Goal: Ask a question

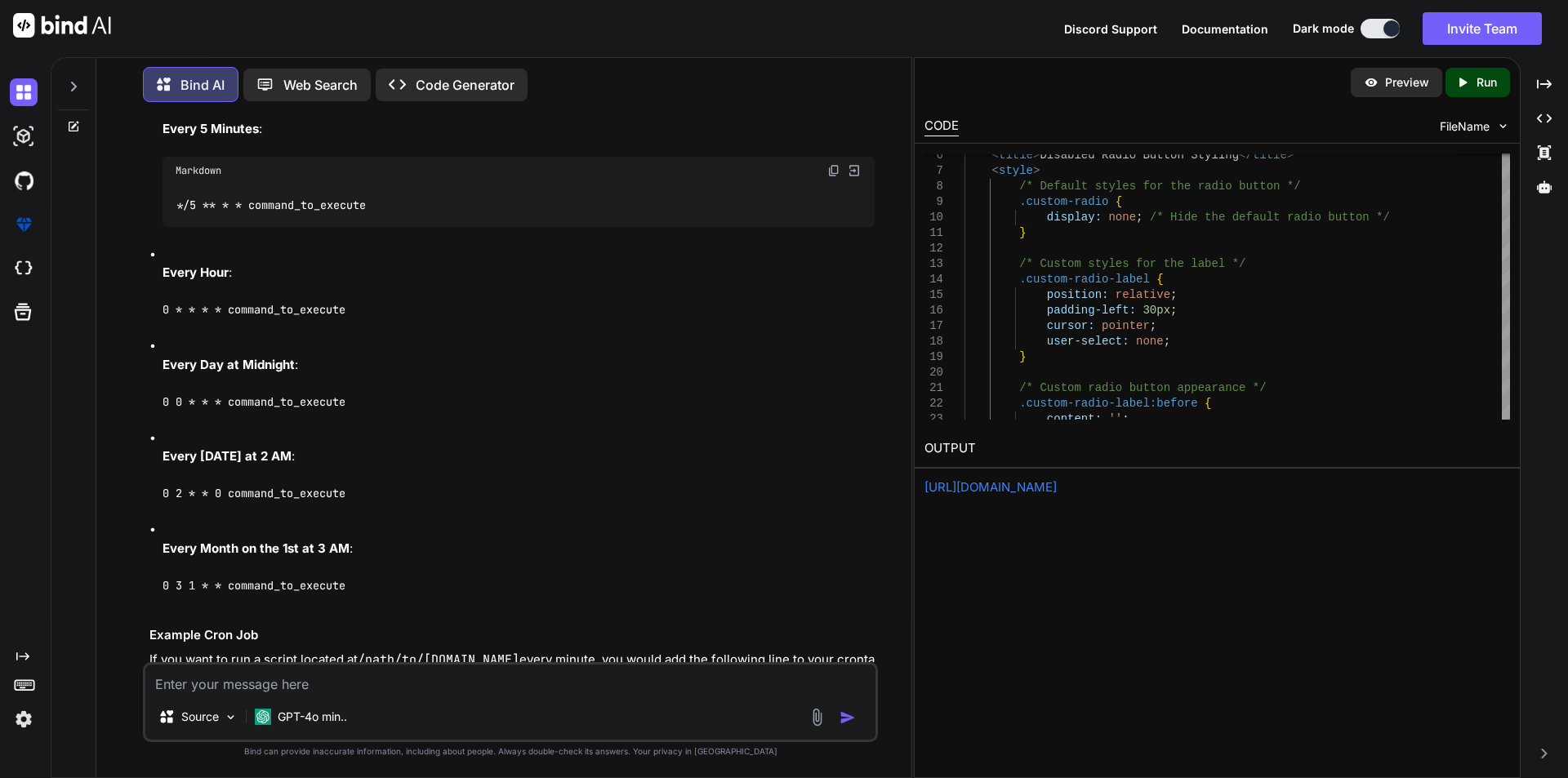
scroll to position [32, 0]
click at [329, 689] on textarea at bounding box center [510, 680] width 730 height 29
click at [223, 682] on textarea "we convert the excel file into csv format using FastExcel below are the codes i…" at bounding box center [510, 669] width 730 height 49
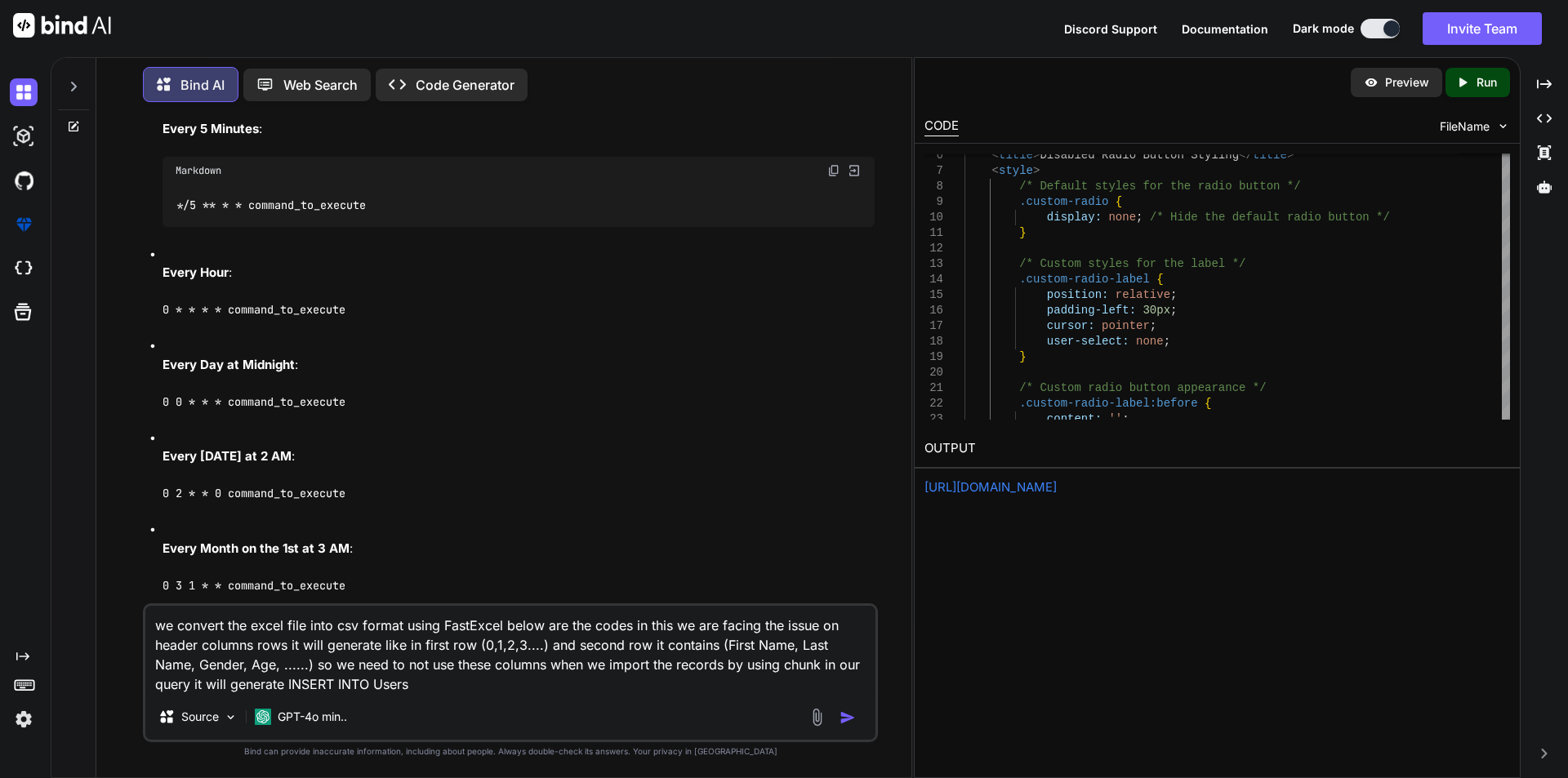
drag, startPoint x: 362, startPoint y: 683, endPoint x: 250, endPoint y: 686, distance: 112.0
click at [240, 686] on textarea "we convert the excel file into csv format using FastExcel below are the codes i…" at bounding box center [510, 650] width 730 height 88
drag, startPoint x: 720, startPoint y: 647, endPoint x: 858, endPoint y: 642, distance: 138.1
click at [858, 642] on textarea "we convert the excel file into csv format using FastExcel below are the codes i…" at bounding box center [510, 650] width 730 height 88
click at [566, 684] on textarea "we convert the excel file into csv format using FastExcel below are the codes i…" at bounding box center [510, 650] width 730 height 88
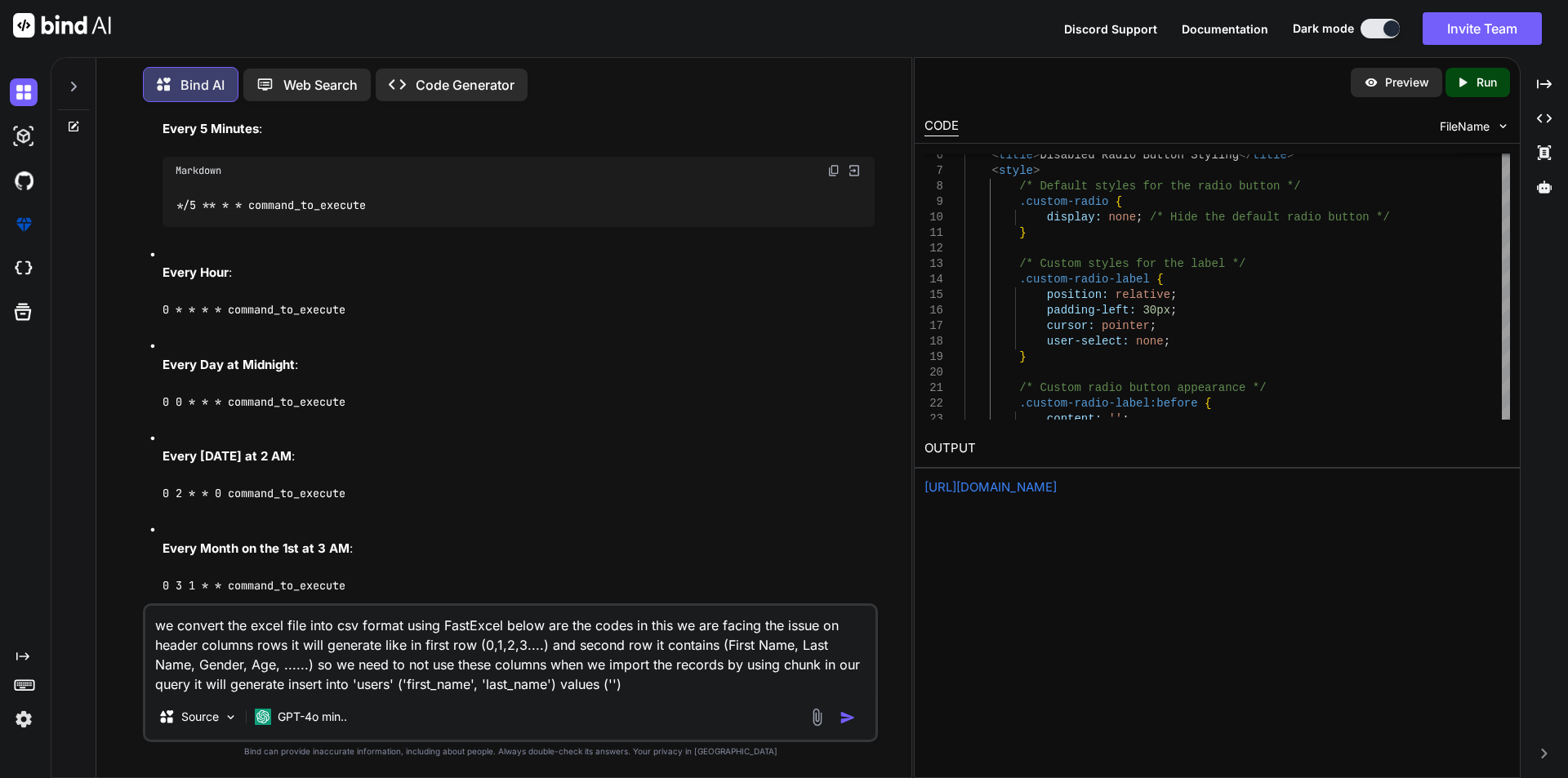
paste textarea "First Name, Last Name"
click at [237, 684] on textarea "we convert the excel file into csv format using FastExcel below are the codes i…" at bounding box center [510, 650] width 730 height 88
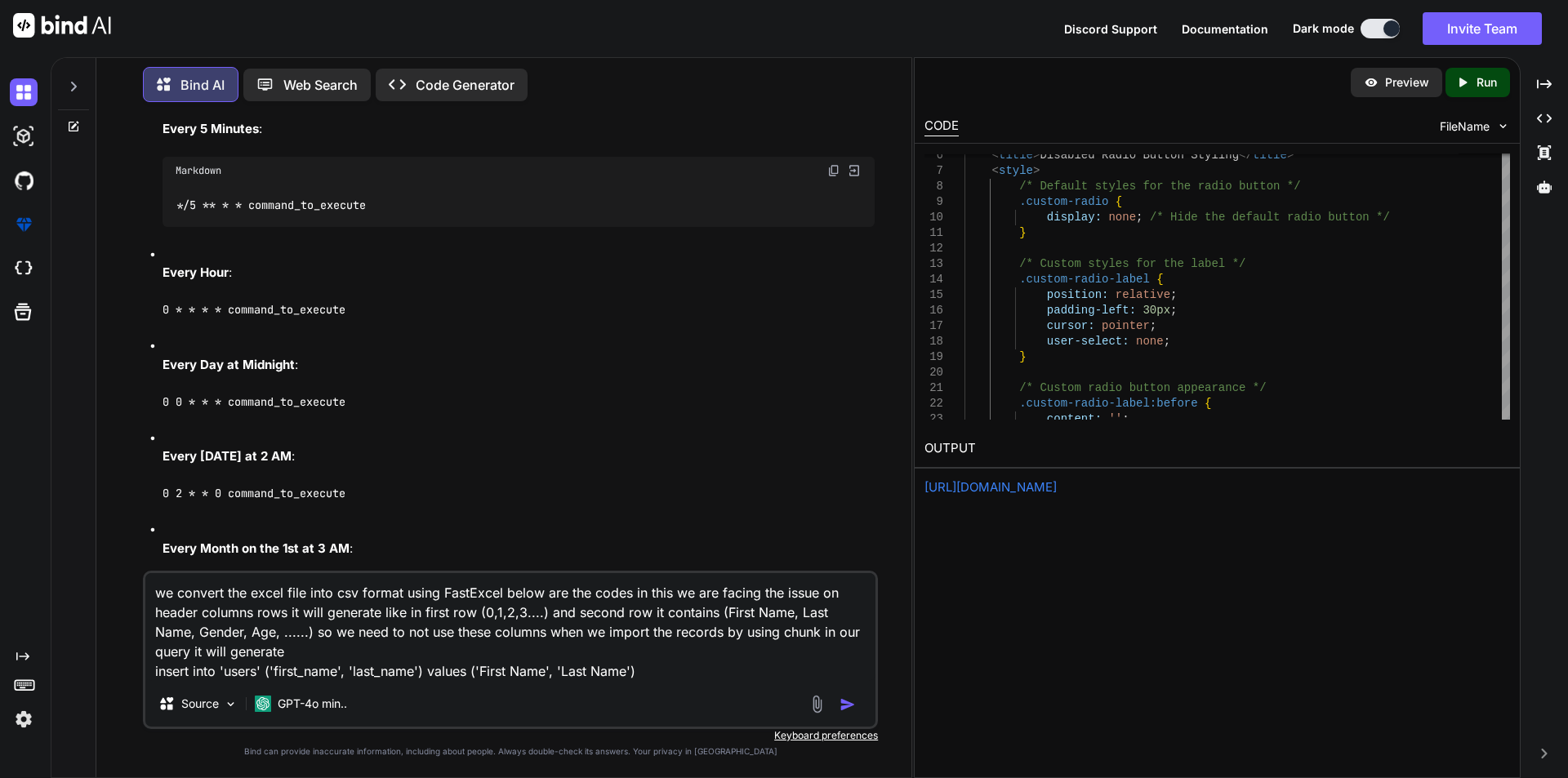
click at [654, 669] on textarea "we convert the excel file into csv format using FastExcel below are the codes i…" at bounding box center [510, 627] width 730 height 107
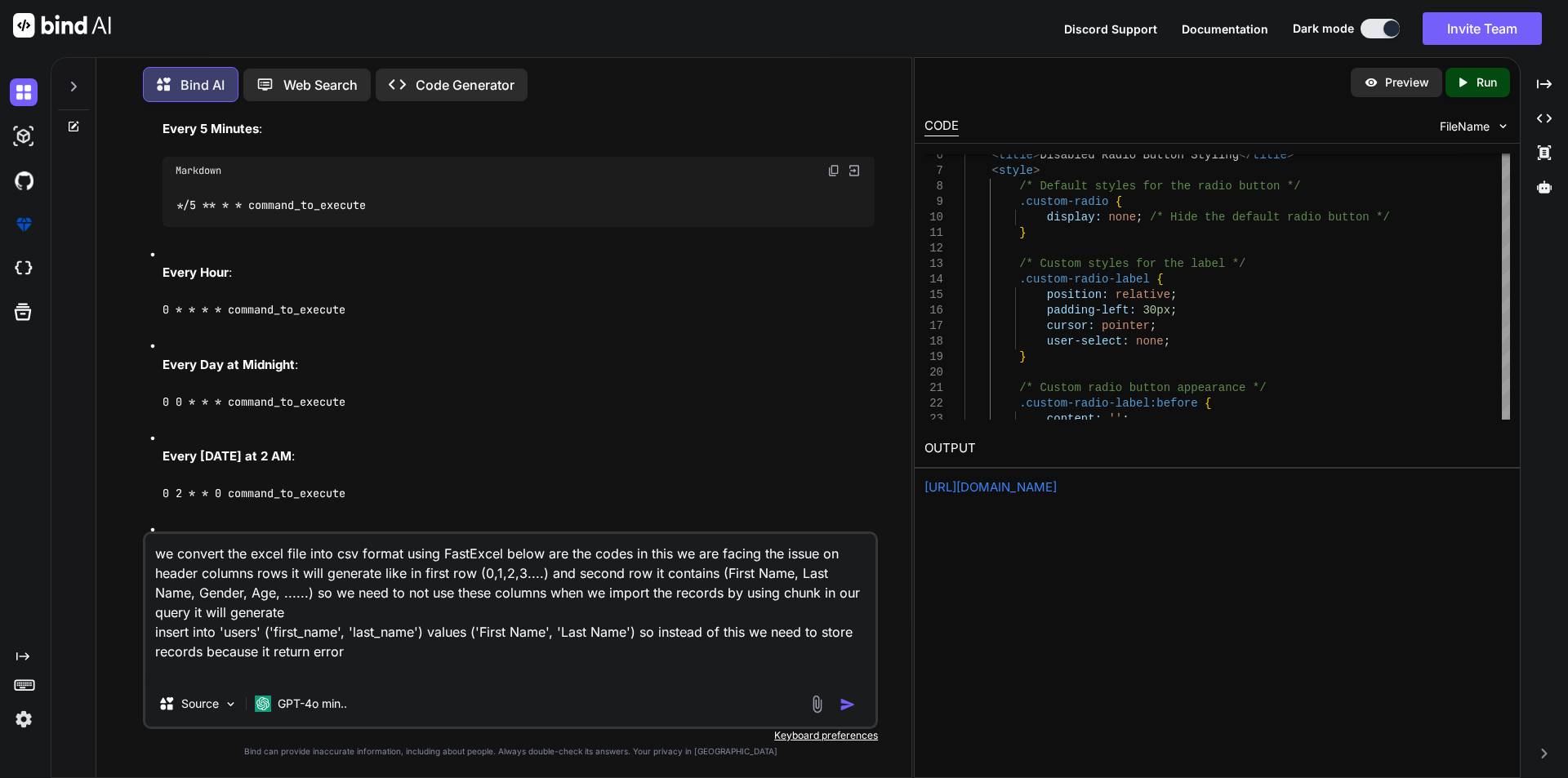
paste textarea "First Name, Last Name"
paste textarea "$csvPath = storage_path('app/'.pathinfo($key, PATHINFO_FILENAME) . '.csv'); $ro…"
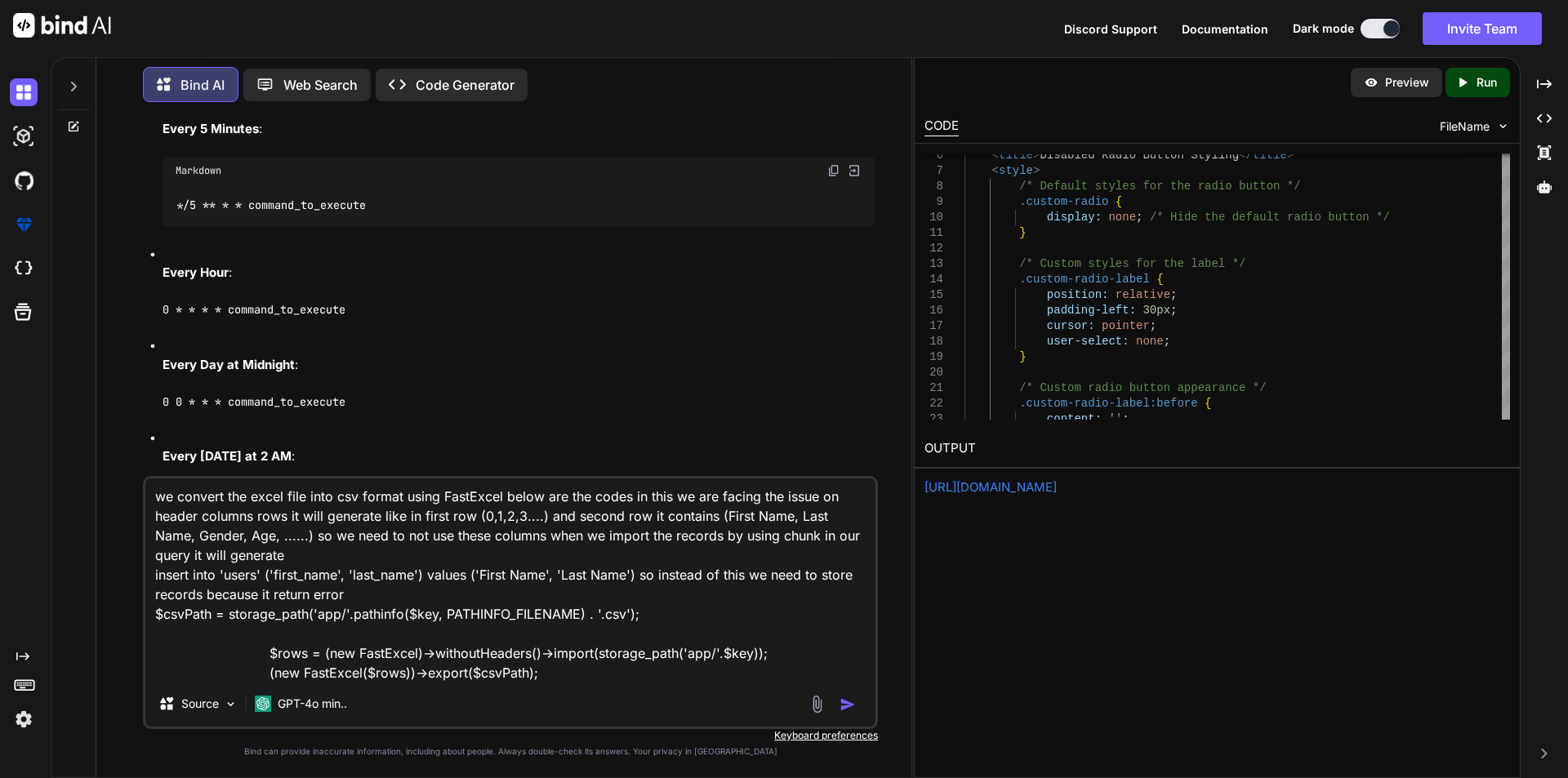
click at [259, 652] on textarea "we convert the excel file into csv format using FastExcel below are the codes i…" at bounding box center [510, 580] width 730 height 203
type textarea "we convert the excel file into csv format using FastExcel below are the codes i…"
click at [844, 706] on img "button" at bounding box center [848, 705] width 17 height 17
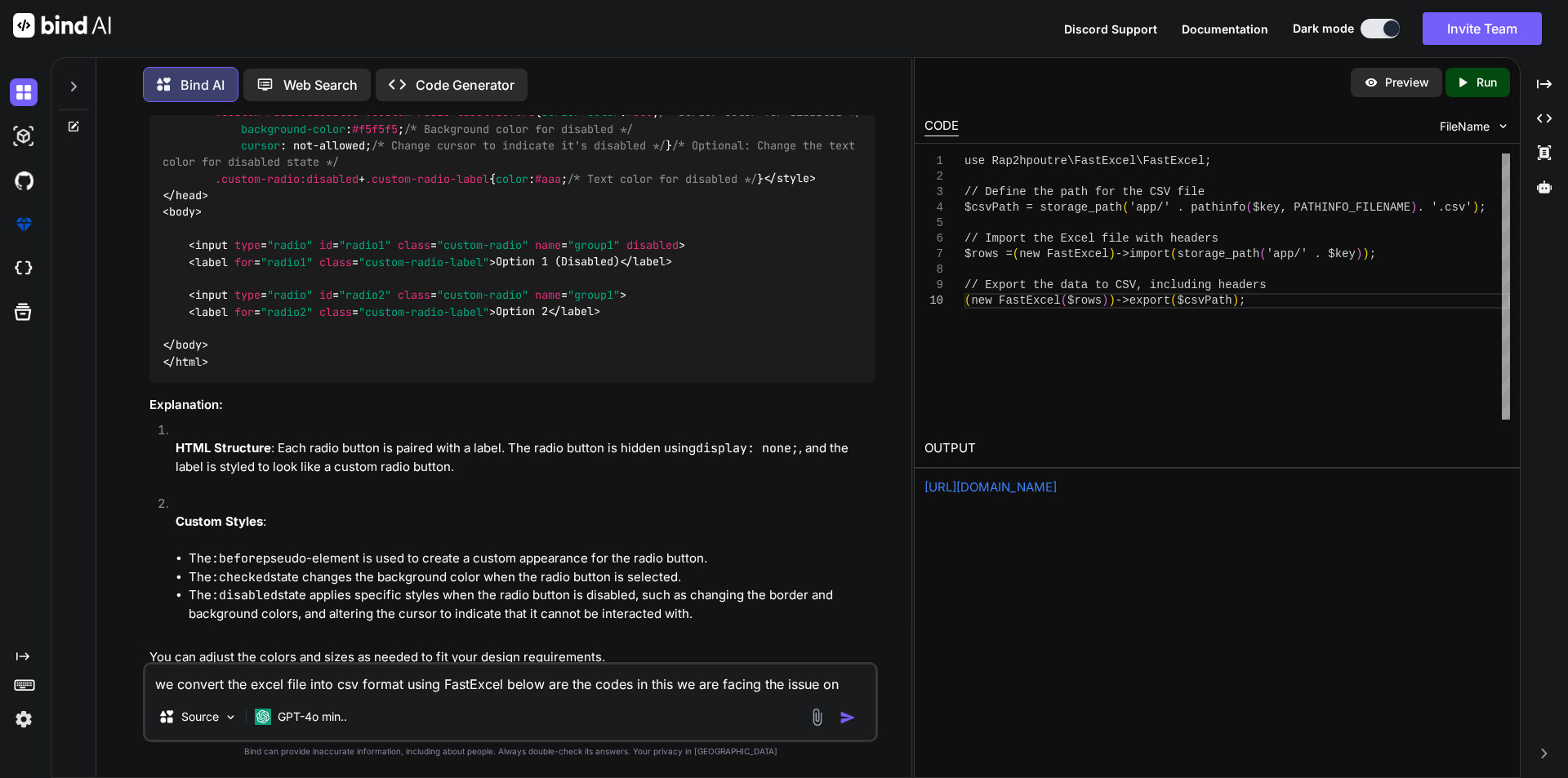
scroll to position [0, 0]
